Goal: Navigation & Orientation: Find specific page/section

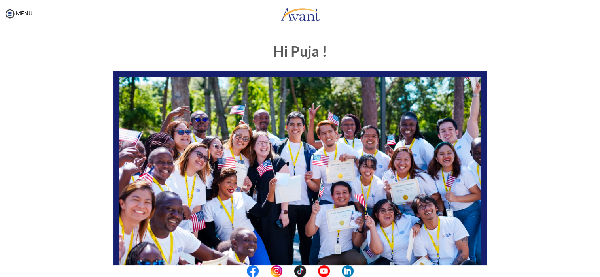
scroll to position [162, 0]
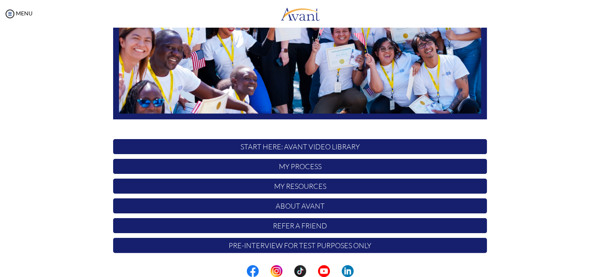
click at [270, 165] on p "My Process" at bounding box center [299, 166] width 373 height 15
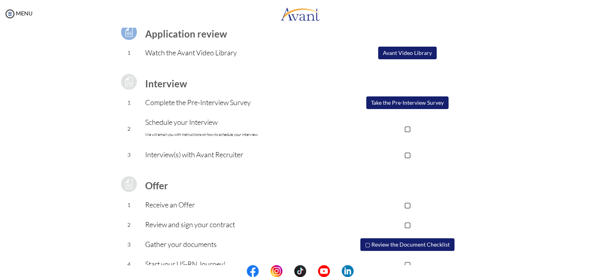
scroll to position [82, 0]
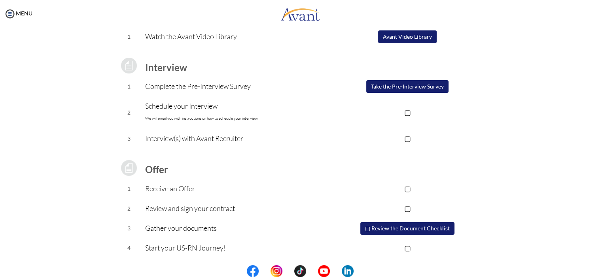
click at [407, 249] on p "▢" at bounding box center [407, 247] width 158 height 11
click at [407, 249] on p "▣" at bounding box center [407, 247] width 158 height 11
click at [407, 249] on p "▢" at bounding box center [407, 247] width 158 height 11
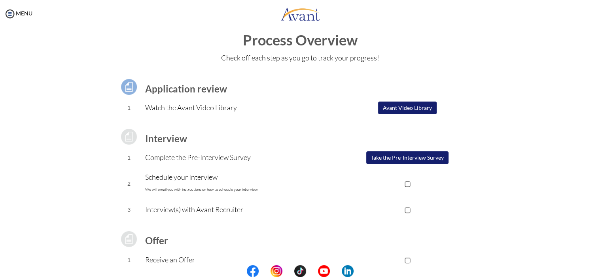
scroll to position [0, 0]
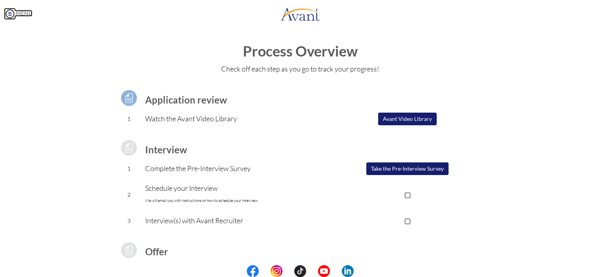
click at [10, 13] on img at bounding box center [10, 14] width 12 height 12
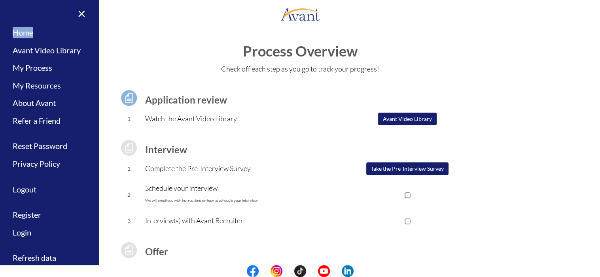
click at [10, 13] on div "× Home Avant Video Library My Process My Resources About Avant Refer a Friend R…" at bounding box center [49, 138] width 99 height 277
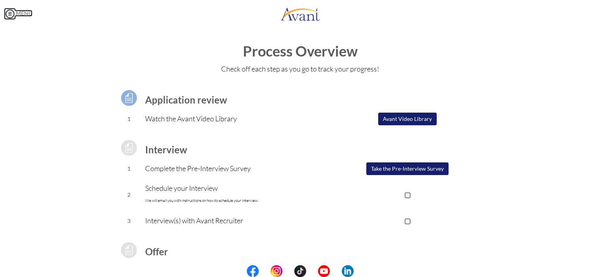
click at [10, 13] on img at bounding box center [10, 14] width 12 height 12
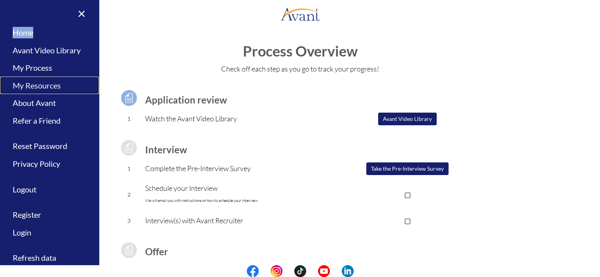
click at [19, 89] on link "My Resources" at bounding box center [49, 86] width 99 height 18
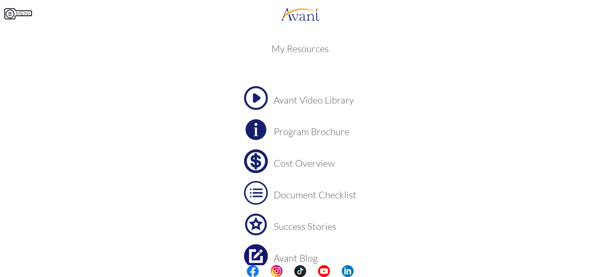
click at [8, 12] on img at bounding box center [10, 14] width 12 height 12
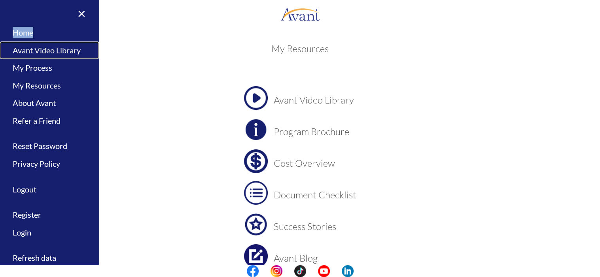
click at [21, 52] on link "Avant Video Library" at bounding box center [49, 50] width 99 height 18
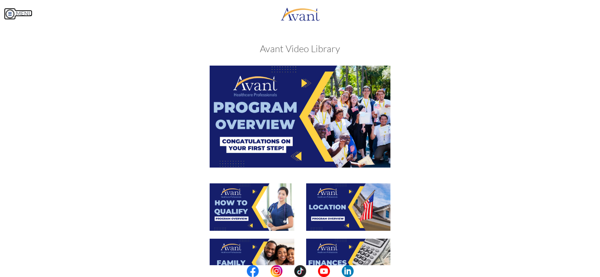
click at [7, 17] on img at bounding box center [10, 14] width 12 height 12
click at [7, 17] on body "Maintenance break. Please come back in 2 hours. MENU My Status What is the next…" at bounding box center [300, 138] width 600 height 277
